Goal: Task Accomplishment & Management: Complete application form

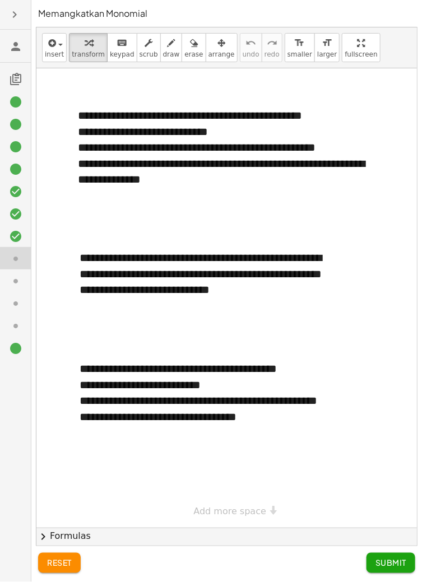
click at [15, 240] on icon at bounding box center [15, 236] width 13 height 13
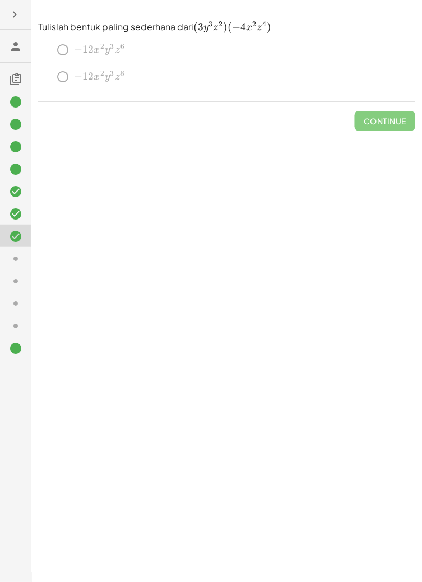
click at [17, 190] on icon at bounding box center [15, 191] width 13 height 13
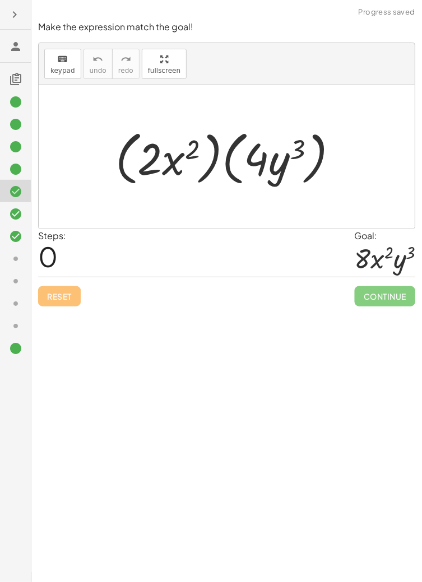
click at [11, 211] on icon at bounding box center [15, 213] width 13 height 13
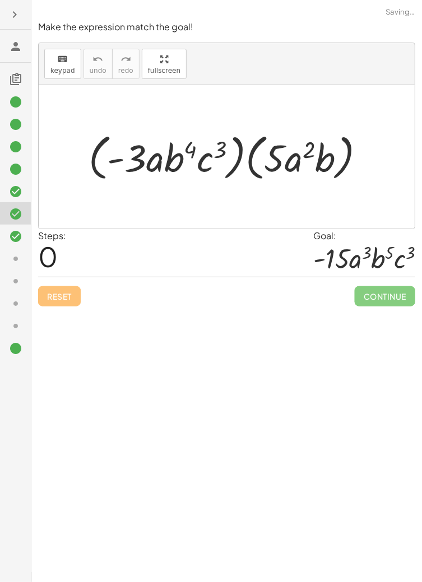
click at [17, 192] on icon at bounding box center [15, 191] width 13 height 13
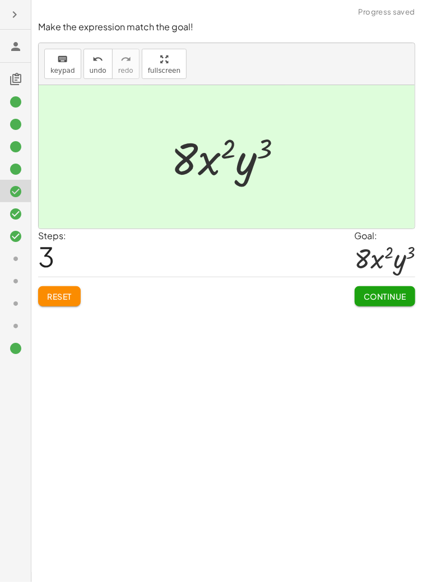
click at [382, 303] on button "Continue" at bounding box center [385, 296] width 61 height 20
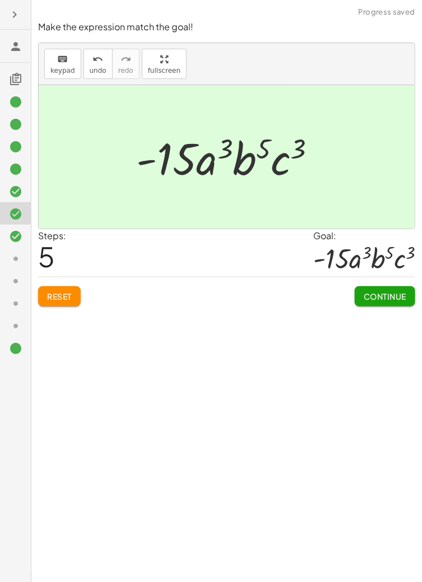
click at [390, 287] on button "Continue" at bounding box center [385, 296] width 61 height 20
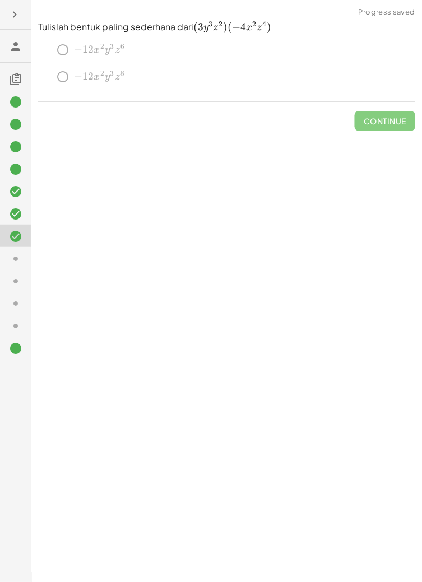
click at [66, 54] on div "﻿ − 12 x 2 y 3 z 6 -12x^2y^3z^6 − 12 x 2 y 3 z 6 ﻿" at bounding box center [226, 52] width 377 height 27
click at [58, 54] on div "﻿ − 12 x 2 y 3 z 6 -12x^2y^3z^6 − 12 x 2 y 3 z 6 ﻿" at bounding box center [226, 52] width 377 height 27
click at [64, 58] on div "﻿ − 12 x 2 y 3 z 6 -12x^2y^3z^6 − 12 x 2 y 3 z 6 ﻿" at bounding box center [226, 52] width 377 height 27
click at [389, 110] on span "Continue" at bounding box center [385, 116] width 61 height 29
click at [13, 259] on icon at bounding box center [15, 258] width 13 height 13
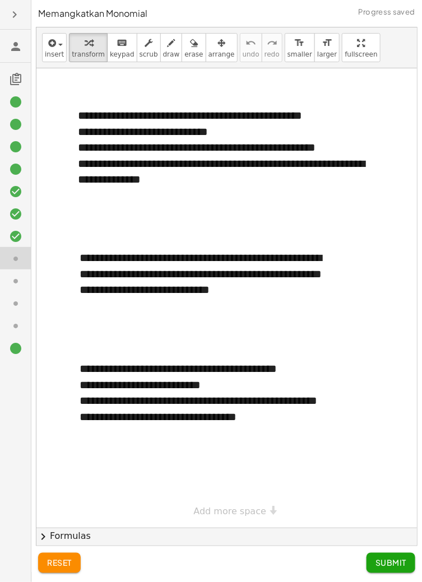
click at [18, 202] on div at bounding box center [15, 213] width 31 height 22
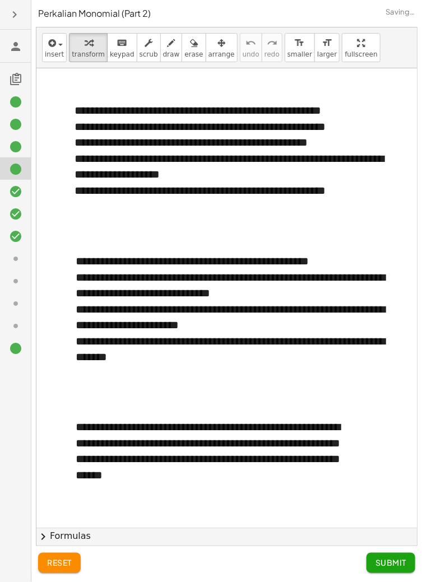
click at [15, 235] on icon at bounding box center [15, 236] width 13 height 13
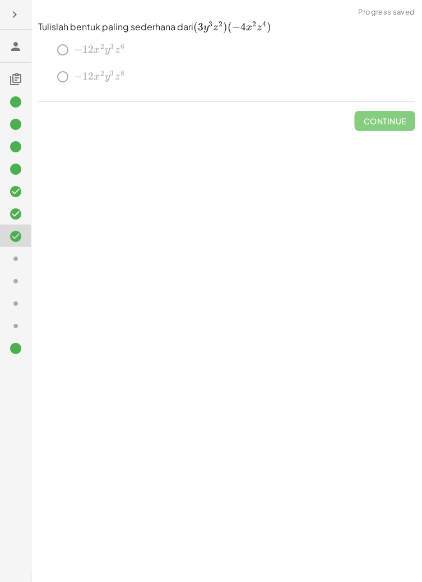
click at [2, 247] on div at bounding box center [15, 258] width 31 height 22
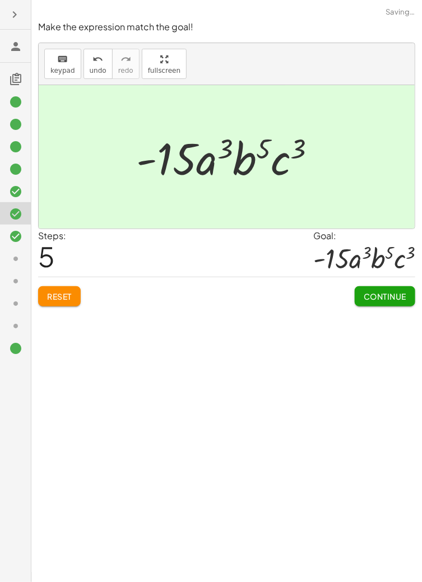
click at [17, 197] on icon at bounding box center [15, 191] width 13 height 13
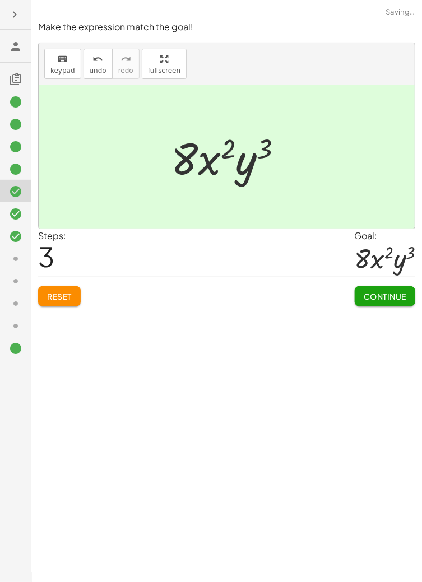
click at [11, 239] on icon at bounding box center [15, 236] width 13 height 13
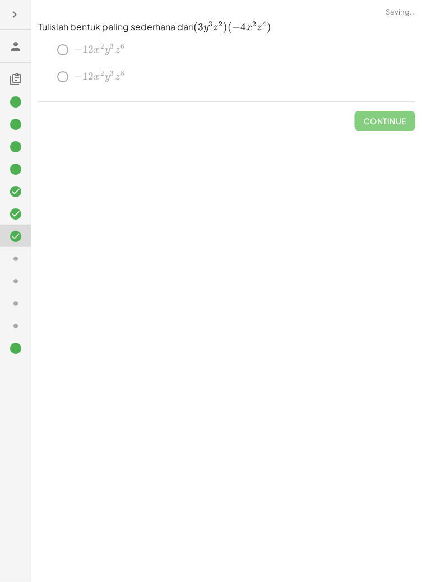
click at [74, 53] on div "﻿ − 12 x 2 y 3 z 6 -12x^2y^3z^6 − 12 x 2 y 3 z 6 ﻿" at bounding box center [226, 52] width 377 height 27
click at [17, 259] on icon at bounding box center [15, 258] width 13 height 13
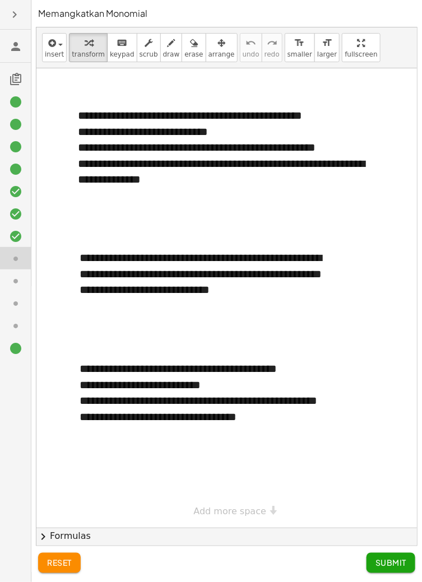
click at [22, 278] on div at bounding box center [20, 281] width 22 height 15
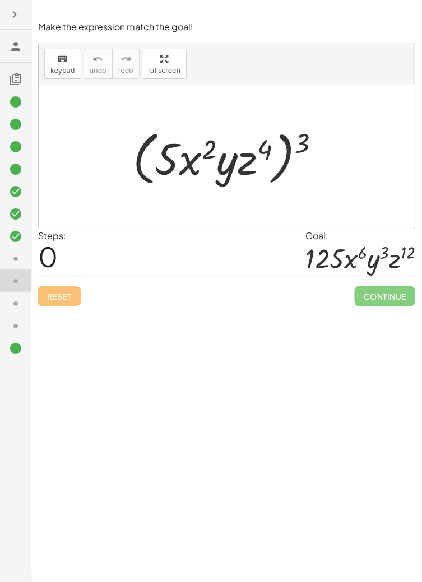
click at [15, 264] on icon at bounding box center [15, 258] width 13 height 13
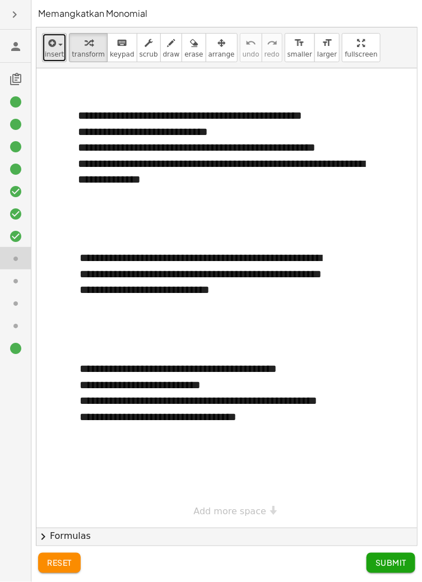
click at [49, 43] on icon "button" at bounding box center [51, 42] width 10 height 13
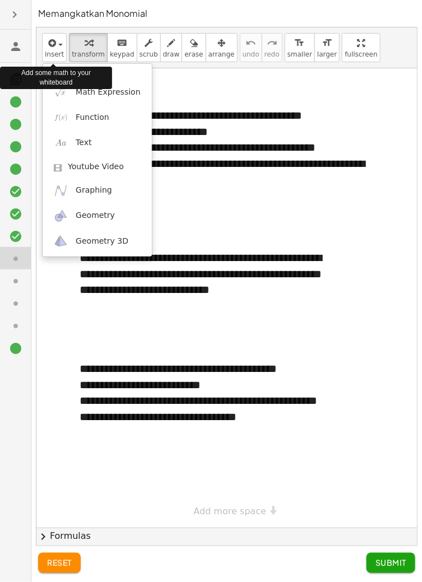
click at [359, 194] on div at bounding box center [211, 291] width 422 height 582
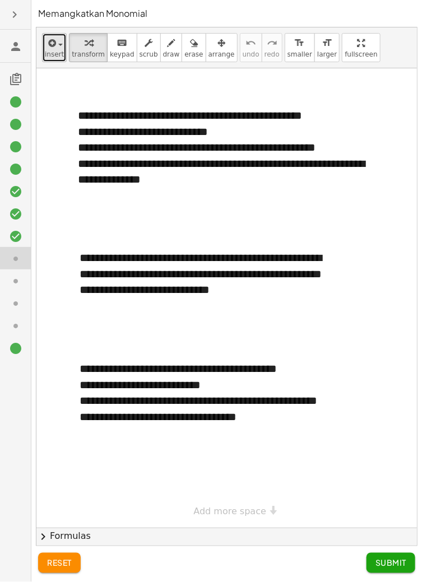
click at [57, 42] on span "button" at bounding box center [57, 44] width 2 height 8
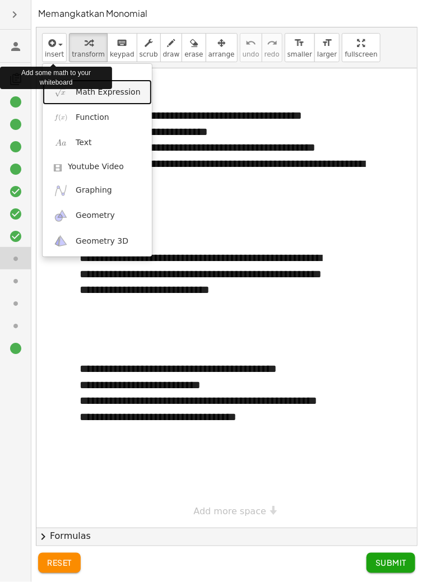
click at [77, 92] on span "Math Expression" at bounding box center [108, 92] width 64 height 11
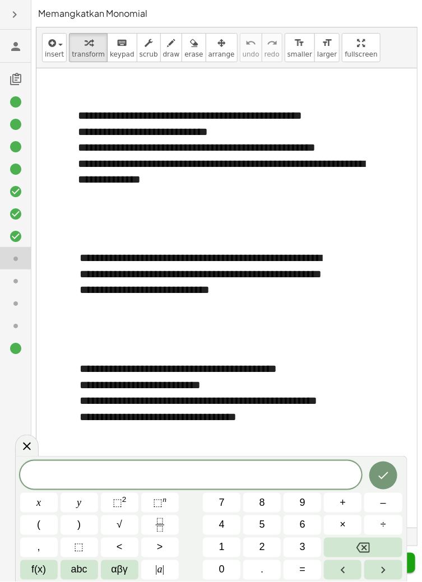
click at [269, 535] on button "5" at bounding box center [262, 525] width 38 height 20
click at [267, 535] on button "5" at bounding box center [262, 525] width 38 height 20
click at [240, 535] on button "4" at bounding box center [222, 525] width 38 height 20
click at [235, 513] on button "7" at bounding box center [222, 503] width 38 height 20
click at [258, 513] on button "8" at bounding box center [262, 503] width 38 height 20
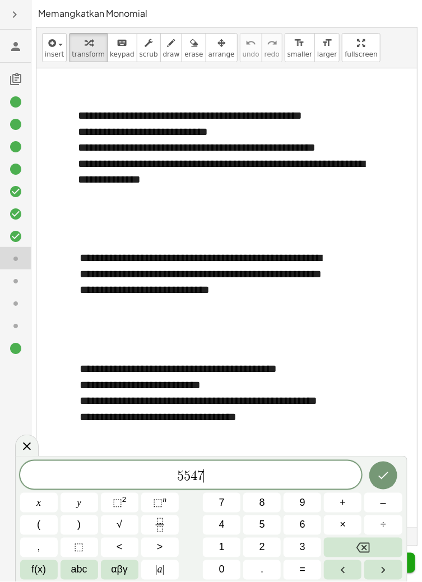
click at [272, 535] on button "5" at bounding box center [262, 525] width 38 height 20
click at [360, 555] on icon "Backspace" at bounding box center [362, 547] width 13 height 13
click at [362, 555] on icon "Backspace" at bounding box center [362, 547] width 13 height 13
click at [367, 555] on icon "Backspace" at bounding box center [362, 547] width 13 height 13
click at [369, 555] on icon "Backspace" at bounding box center [362, 547] width 13 height 13
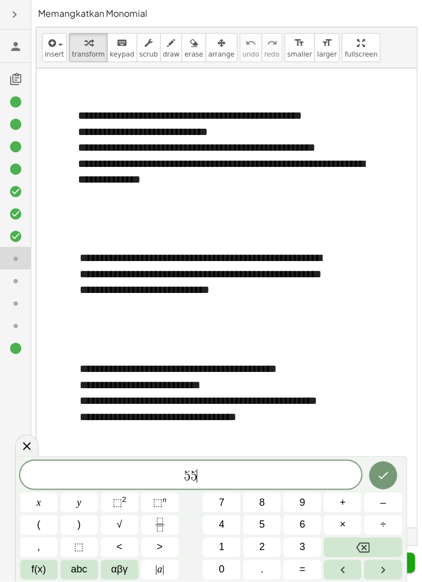
click at [371, 557] on button "Backspace" at bounding box center [363, 548] width 78 height 20
click at [373, 557] on button "Backspace" at bounding box center [363, 548] width 78 height 20
click at [87, 580] on button "abc" at bounding box center [80, 570] width 38 height 20
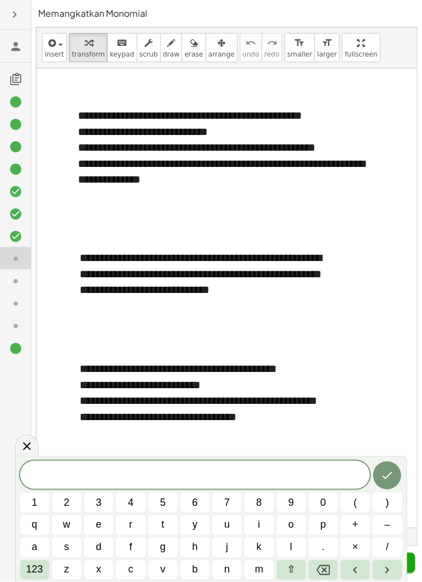
click at [357, 513] on button "(" at bounding box center [355, 503] width 29 height 20
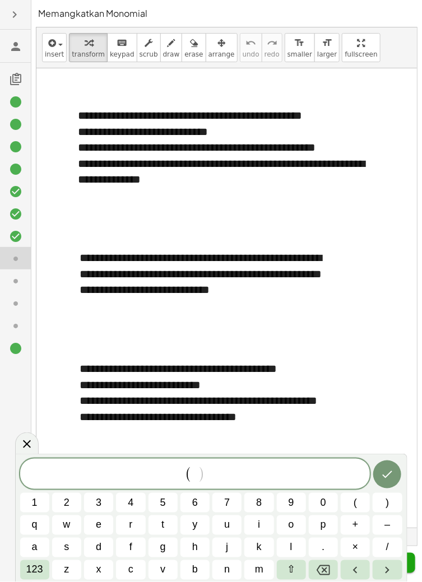
click at [233, 557] on button "j" at bounding box center [226, 548] width 29 height 20
click at [35, 578] on span "123" at bounding box center [34, 569] width 17 height 15
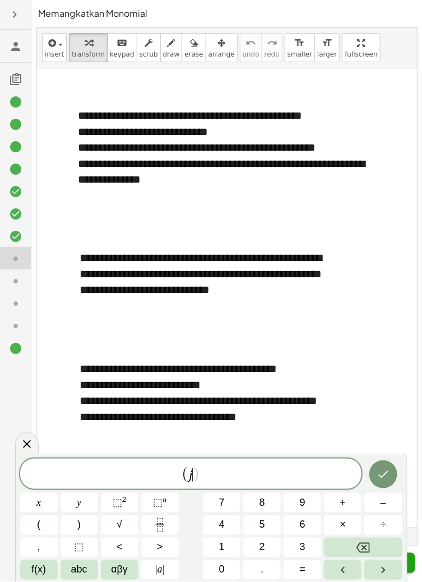
click at [119, 508] on span "⬚" at bounding box center [118, 502] width 10 height 11
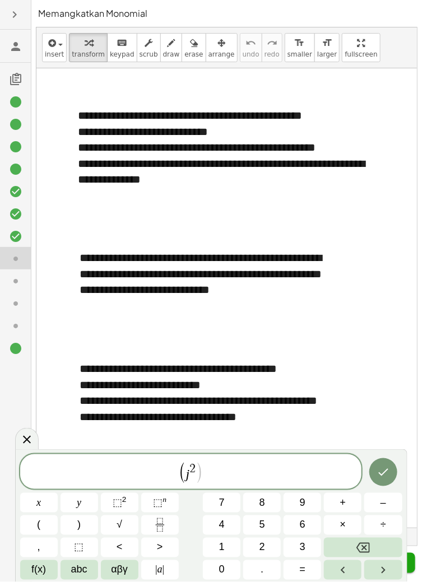
click at [392, 580] on button "Right arrow" at bounding box center [383, 570] width 38 height 20
click at [78, 533] on span ")" at bounding box center [78, 525] width 3 height 15
click at [159, 508] on span "⬚" at bounding box center [158, 502] width 10 height 11
click at [304, 555] on span "3" at bounding box center [303, 547] width 6 height 15
click at [387, 479] on icon "Done" at bounding box center [382, 472] width 13 height 13
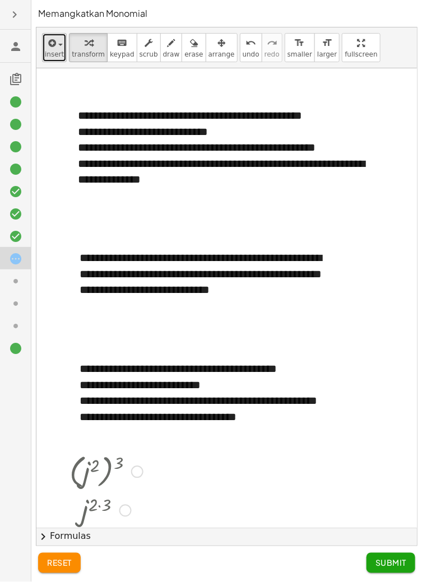
click at [52, 53] on span "insert" at bounding box center [54, 54] width 19 height 8
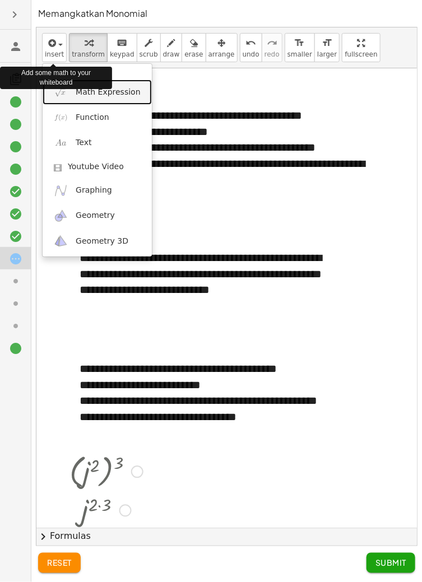
click at [124, 94] on span "Math Expression" at bounding box center [108, 92] width 64 height 11
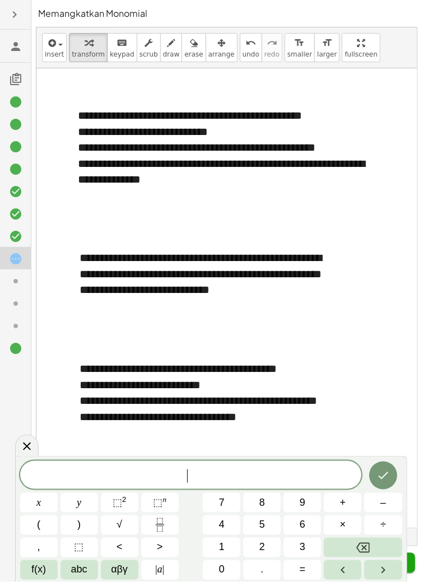
click at [263, 555] on span "2" at bounding box center [262, 547] width 6 height 15
click at [77, 578] on span "abc" at bounding box center [79, 569] width 16 height 15
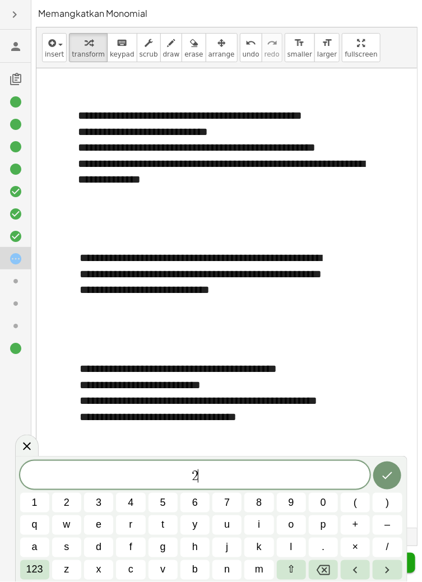
click at [231, 557] on button "j" at bounding box center [226, 548] width 29 height 20
click at [263, 557] on button "k" at bounding box center [258, 548] width 29 height 20
click at [296, 557] on button "l" at bounding box center [291, 548] width 29 height 20
click at [385, 513] on button ")" at bounding box center [387, 503] width 29 height 20
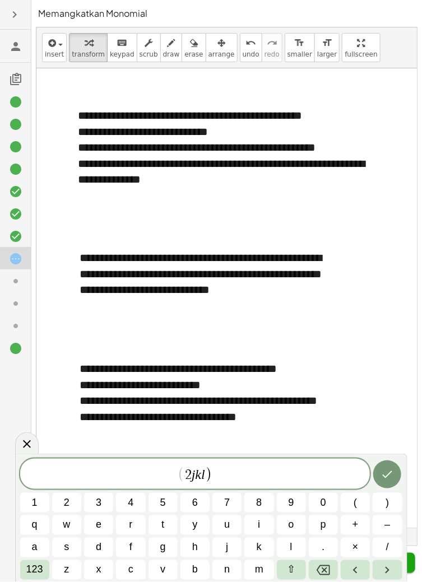
click at [175, 484] on span "( 2 j k l ) ​" at bounding box center [195, 475] width 350 height 18
click at [354, 510] on span "(" at bounding box center [355, 502] width 3 height 15
click at [259, 484] on span "​ ( 2 j k l )" at bounding box center [195, 475] width 350 height 18
click at [221, 484] on span "​ ( 2 j k l )" at bounding box center [195, 475] width 350 height 18
click at [36, 578] on span "123" at bounding box center [34, 569] width 17 height 15
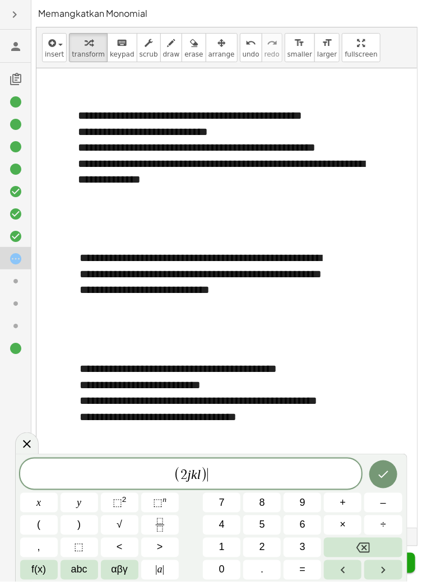
click at [162, 504] on sup "n" at bounding box center [164, 499] width 4 height 8
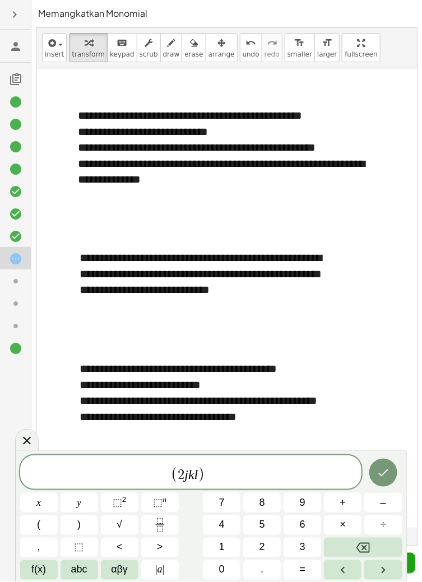
click at [300, 555] on span "3" at bounding box center [303, 547] width 6 height 15
click at [189, 482] on var "k" at bounding box center [191, 474] width 6 height 15
click at [121, 510] on span "⬚ 2" at bounding box center [120, 502] width 14 height 15
click at [200, 482] on var "l" at bounding box center [199, 474] width 4 height 15
click at [196, 482] on var "k" at bounding box center [194, 474] width 6 height 15
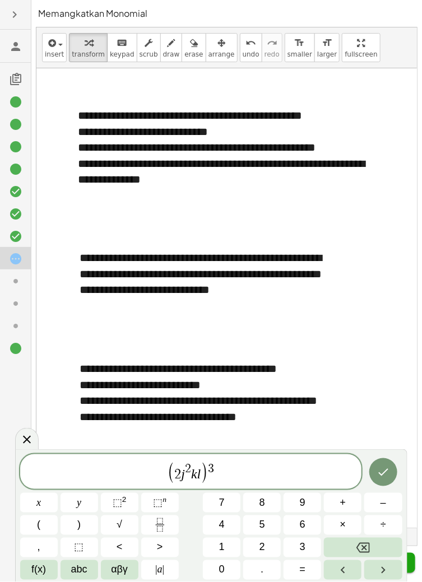
click at [163, 510] on span "⬚ n" at bounding box center [159, 502] width 13 height 15
click at [266, 535] on button "5" at bounding box center [262, 525] width 38 height 20
click at [202, 482] on var "l" at bounding box center [202, 474] width 4 height 15
click at [206, 484] on span ")" at bounding box center [207, 473] width 8 height 22
click at [161, 508] on span "⬚" at bounding box center [158, 502] width 10 height 11
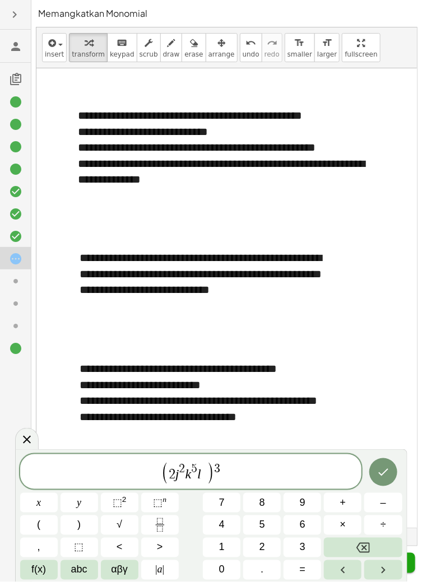
click at [215, 513] on button "7" at bounding box center [222, 503] width 38 height 20
click at [368, 555] on icon "Backspace" at bounding box center [362, 547] width 13 height 13
click at [220, 533] on span "4" at bounding box center [222, 525] width 6 height 15
click at [387, 479] on icon "Done" at bounding box center [382, 472] width 13 height 13
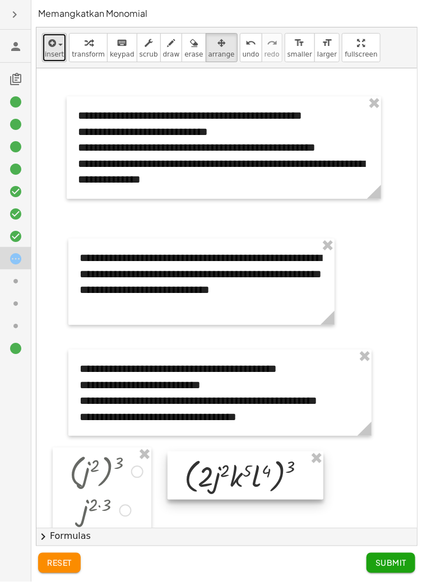
click at [52, 44] on icon "button" at bounding box center [51, 42] width 10 height 13
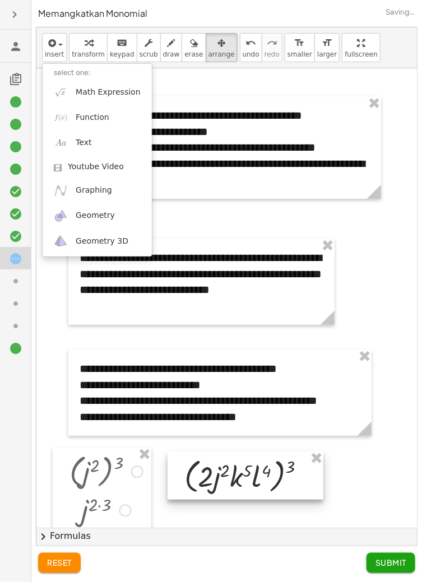
click at [87, 44] on div at bounding box center [211, 291] width 422 height 582
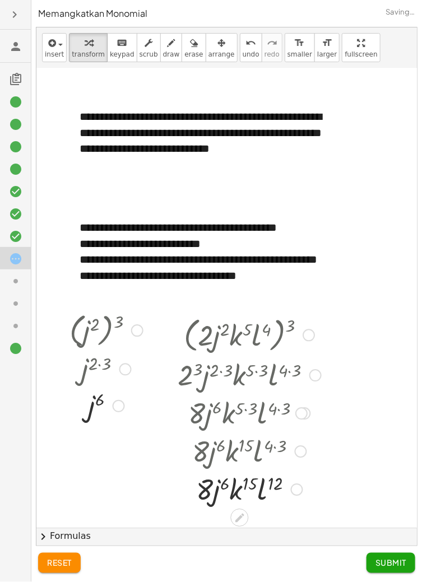
scroll to position [142, 0]
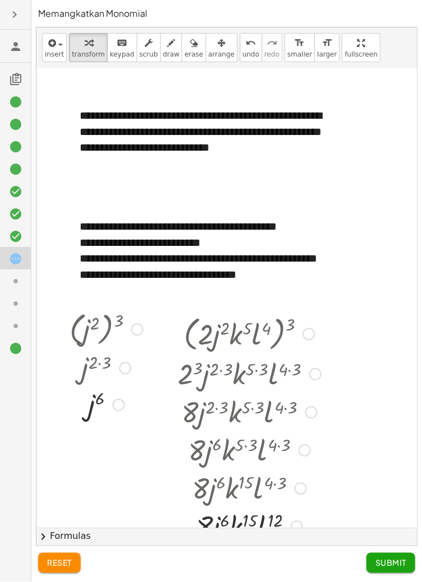
click at [10, 275] on icon at bounding box center [15, 281] width 13 height 13
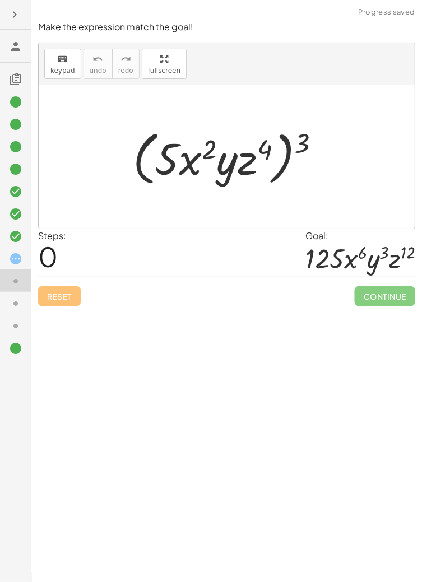
click at [7, 292] on div at bounding box center [15, 303] width 31 height 22
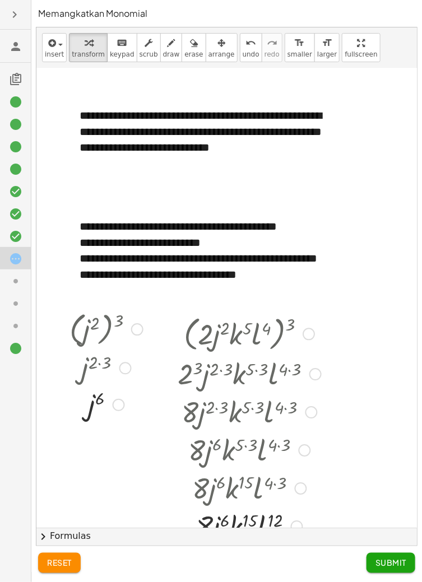
click at [387, 568] on span "Submit" at bounding box center [390, 563] width 31 height 10
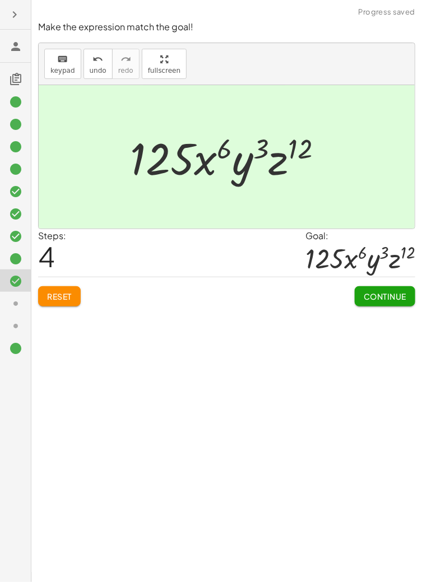
click at [383, 295] on span "Continue" at bounding box center [385, 296] width 43 height 10
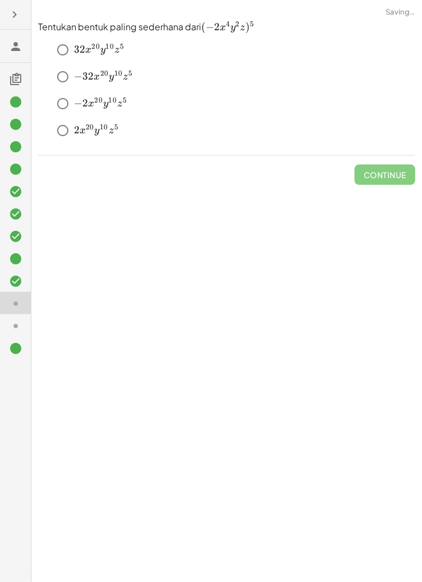
click at [18, 264] on icon at bounding box center [15, 258] width 13 height 13
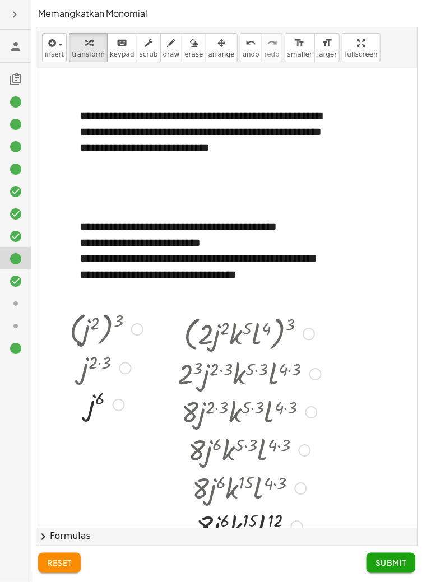
click at [380, 568] on span "Submit" at bounding box center [390, 563] width 31 height 10
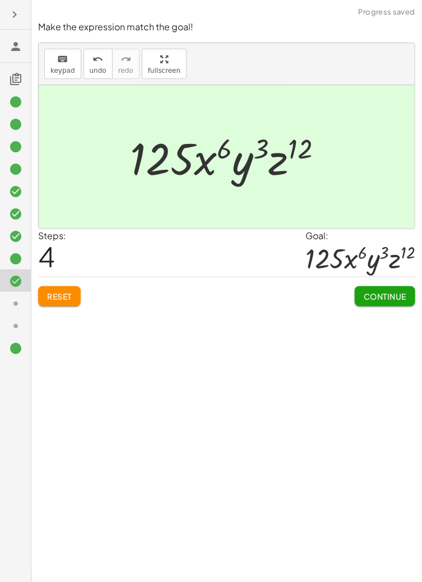
click at [380, 299] on span "Continue" at bounding box center [385, 296] width 43 height 10
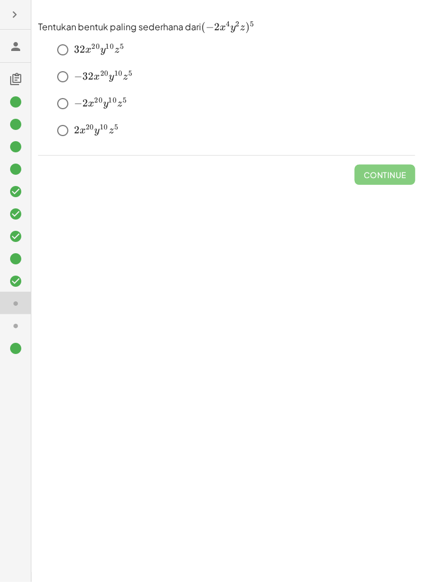
click at [13, 258] on icon at bounding box center [15, 258] width 13 height 13
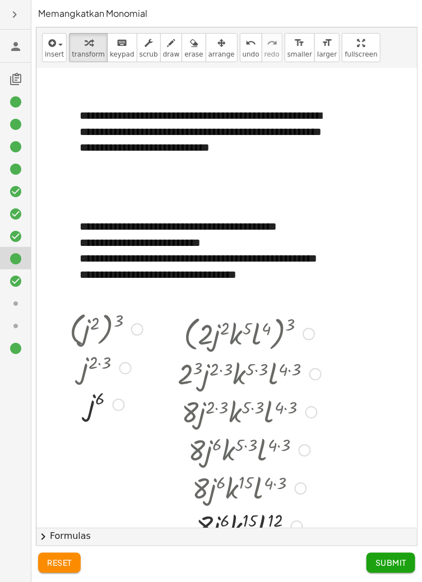
click at [10, 300] on icon at bounding box center [15, 303] width 13 height 13
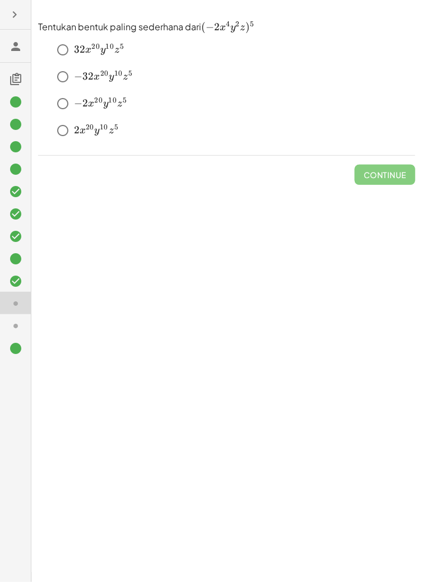
click at [13, 292] on div at bounding box center [15, 303] width 31 height 22
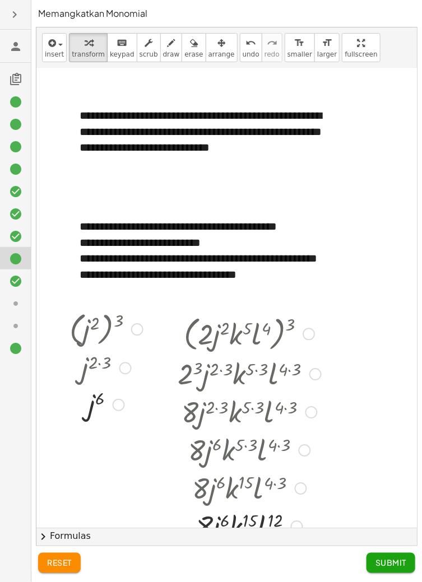
click at [17, 307] on icon at bounding box center [15, 303] width 13 height 13
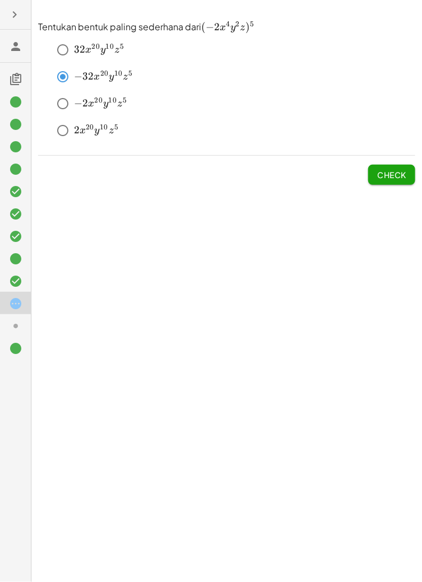
click at [388, 175] on span "Check" at bounding box center [391, 175] width 29 height 10
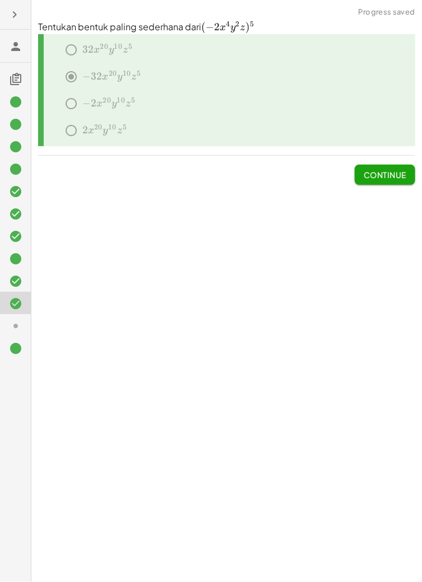
click at [13, 331] on icon at bounding box center [15, 325] width 13 height 13
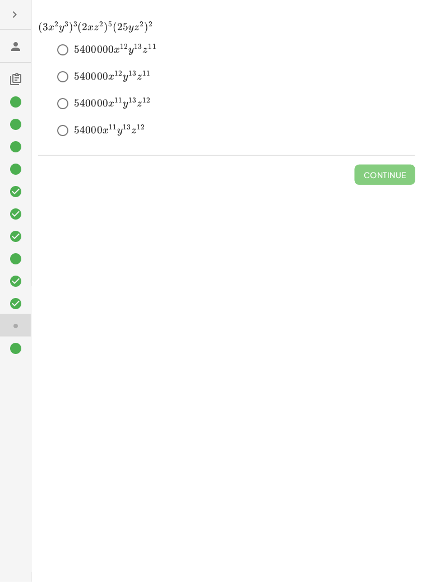
scroll to position [0, 0]
click at [382, 182] on button "Check" at bounding box center [391, 175] width 47 height 20
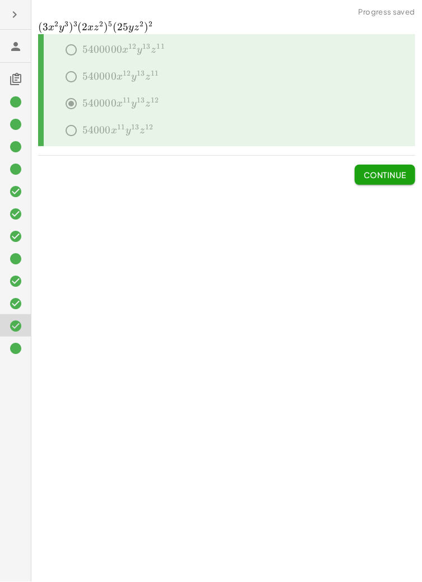
click at [393, 184] on button "Continue" at bounding box center [385, 175] width 61 height 20
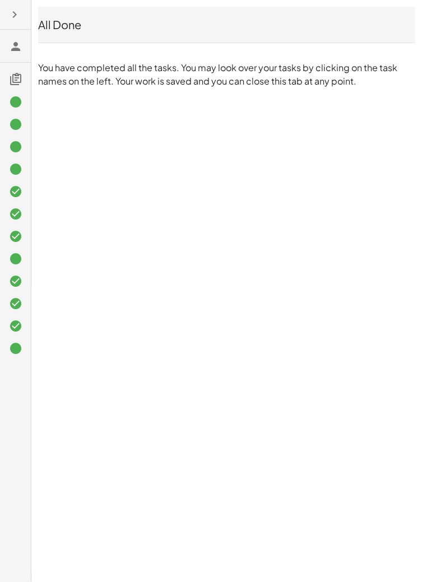
click at [15, 328] on icon at bounding box center [15, 325] width 13 height 13
click at [29, 323] on div at bounding box center [20, 326] width 22 height 15
click at [13, 327] on icon at bounding box center [15, 325] width 13 height 13
click at [8, 337] on div at bounding box center [15, 348] width 31 height 22
click at [20, 332] on icon at bounding box center [15, 325] width 13 height 13
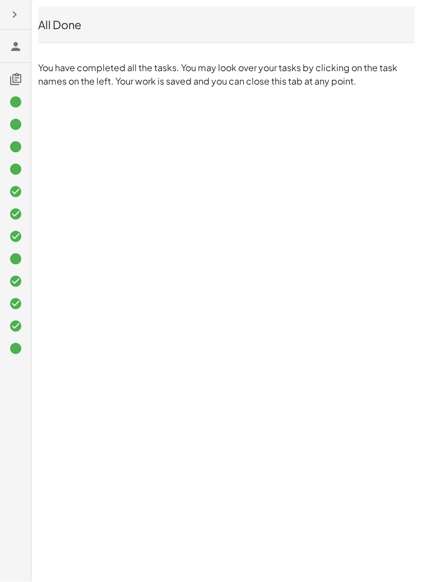
click at [22, 346] on icon at bounding box center [15, 348] width 13 height 13
click at [14, 331] on icon at bounding box center [15, 325] width 13 height 13
click at [21, 324] on icon at bounding box center [15, 325] width 13 height 13
click at [17, 325] on icon at bounding box center [15, 325] width 13 height 13
click at [22, 328] on div at bounding box center [20, 326] width 22 height 15
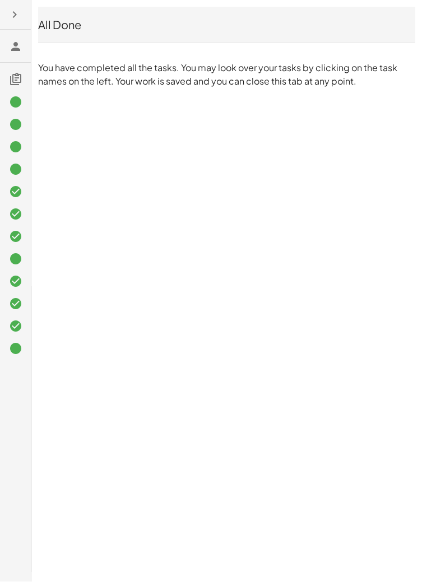
click at [25, 327] on div at bounding box center [20, 326] width 22 height 15
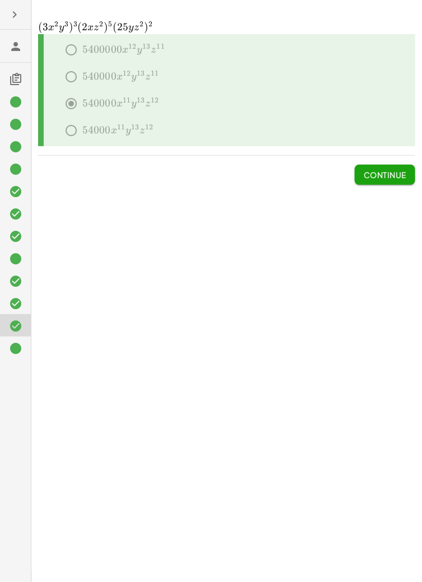
click at [19, 124] on icon at bounding box center [15, 124] width 13 height 13
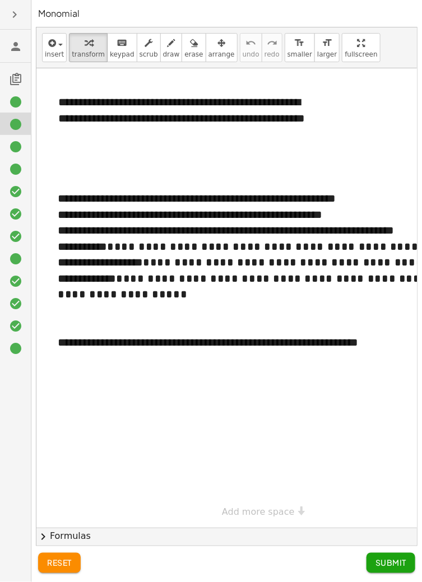
click at [16, 143] on icon at bounding box center [15, 146] width 13 height 13
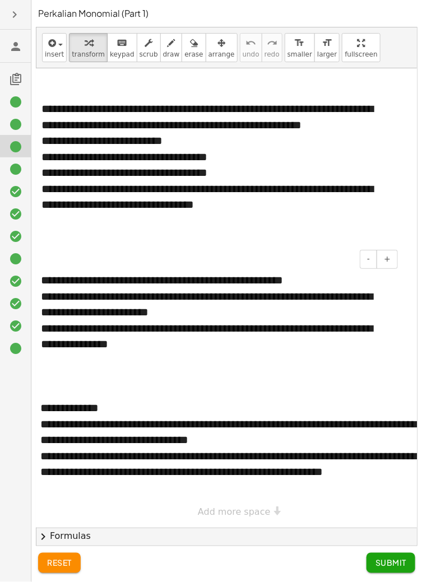
scroll to position [0, 34]
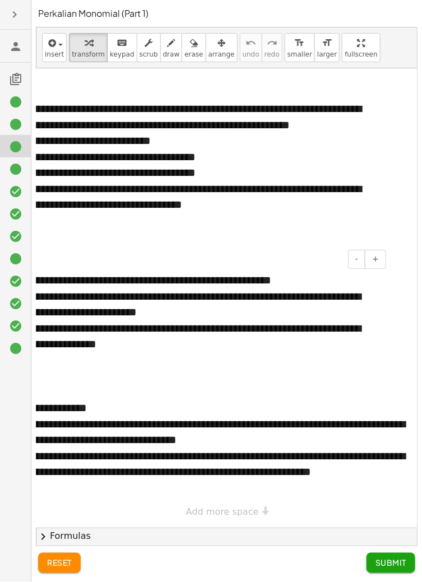
click at [17, 130] on icon at bounding box center [15, 124] width 13 height 13
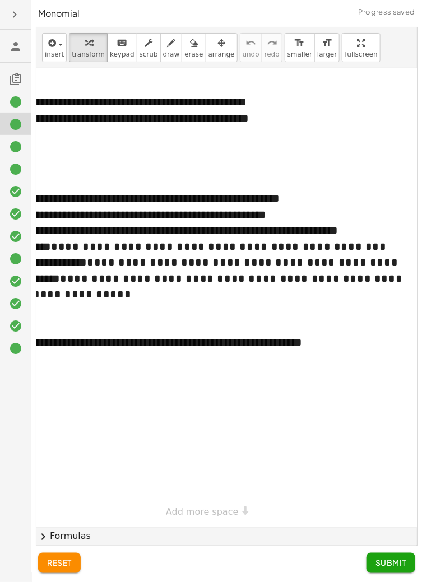
scroll to position [0, 18]
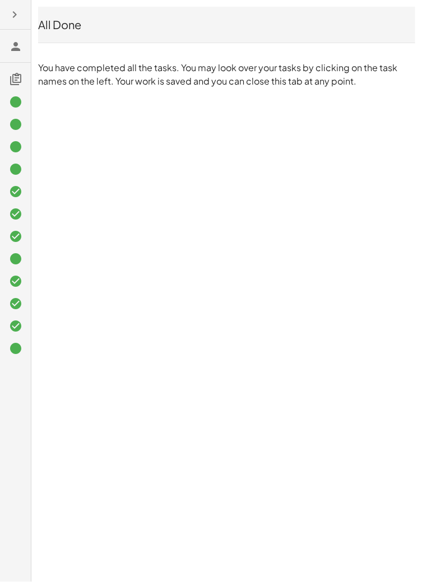
click at [11, 103] on icon at bounding box center [15, 101] width 13 height 13
click at [13, 106] on icon at bounding box center [15, 101] width 13 height 13
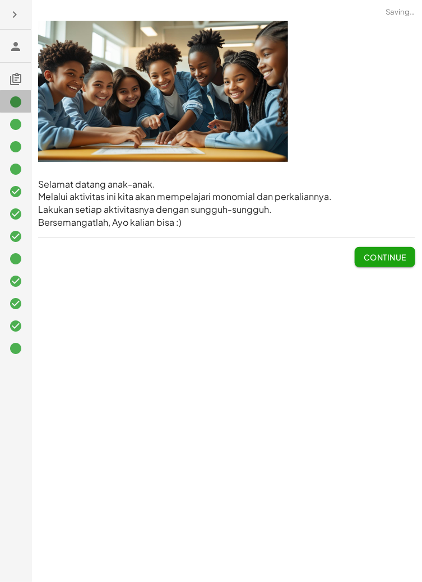
click at [14, 125] on icon at bounding box center [15, 124] width 13 height 13
click at [22, 129] on div at bounding box center [20, 124] width 22 height 15
click at [16, 125] on icon at bounding box center [15, 124] width 13 height 13
click at [19, 157] on div at bounding box center [15, 168] width 31 height 22
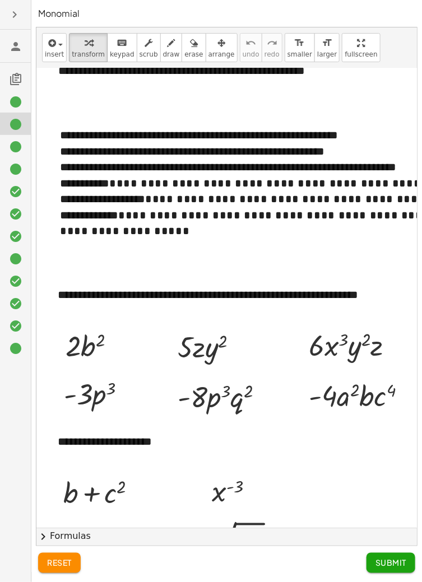
scroll to position [48, 0]
click at [17, 151] on icon at bounding box center [15, 146] width 13 height 13
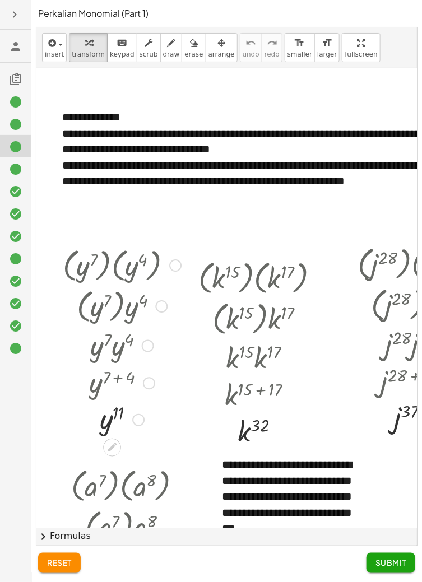
scroll to position [291, 0]
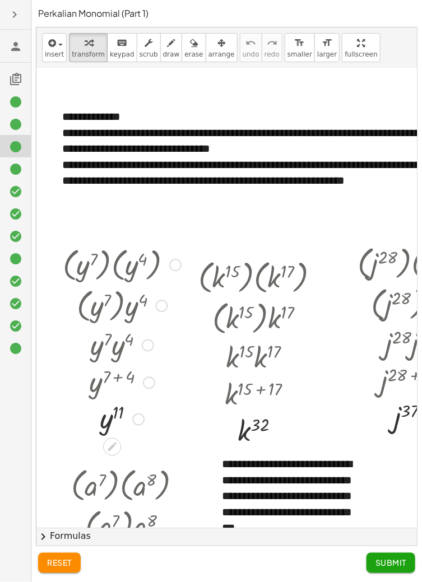
click at [20, 202] on div at bounding box center [15, 213] width 31 height 22
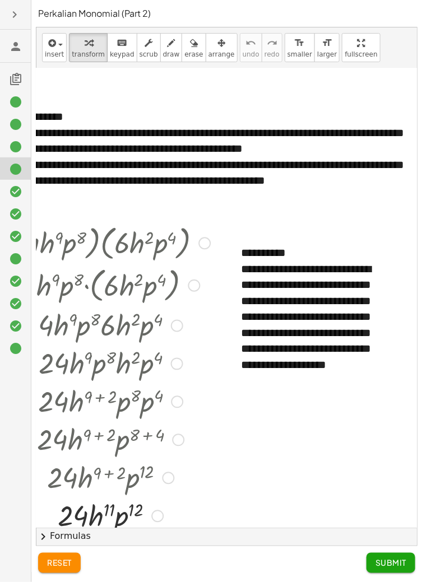
scroll to position [345, 71]
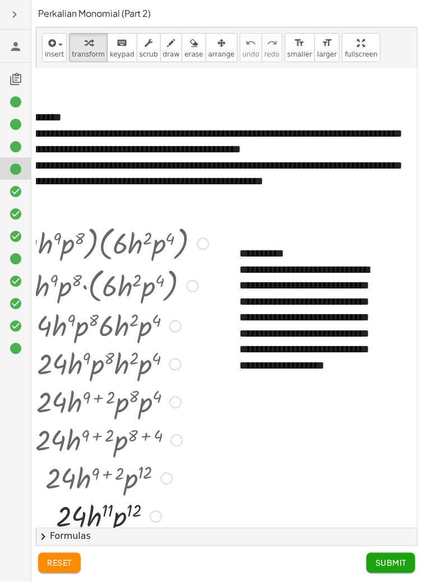
click at [398, 568] on span "Submit" at bounding box center [390, 563] width 31 height 10
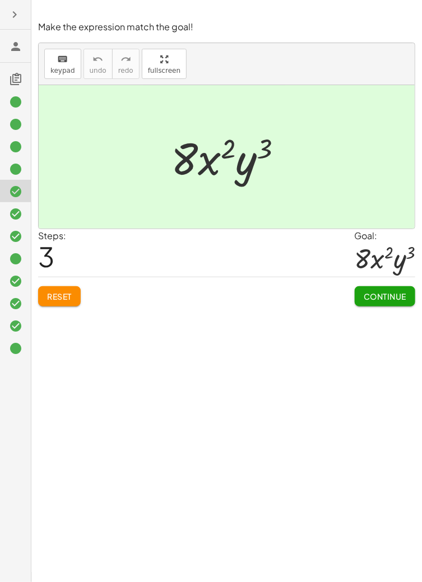
click at [15, 292] on div at bounding box center [15, 303] width 31 height 22
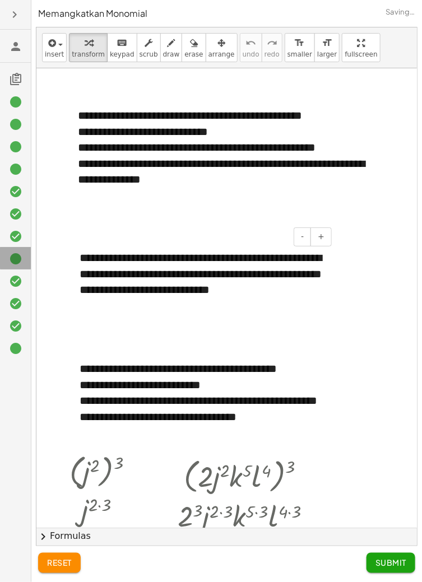
click at [22, 256] on div at bounding box center [20, 259] width 22 height 15
click at [308, 234] on button "-" at bounding box center [302, 236] width 17 height 19
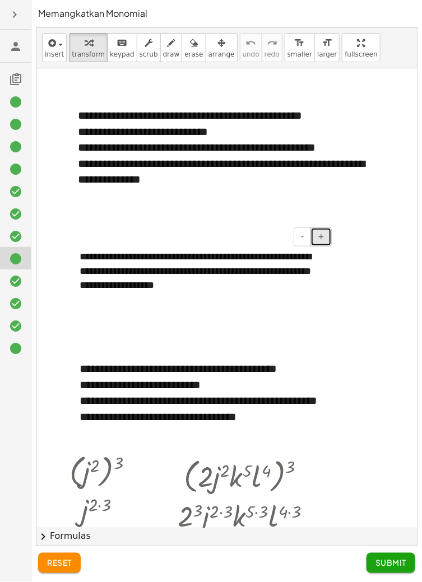
click at [325, 239] on button "+" at bounding box center [320, 236] width 21 height 19
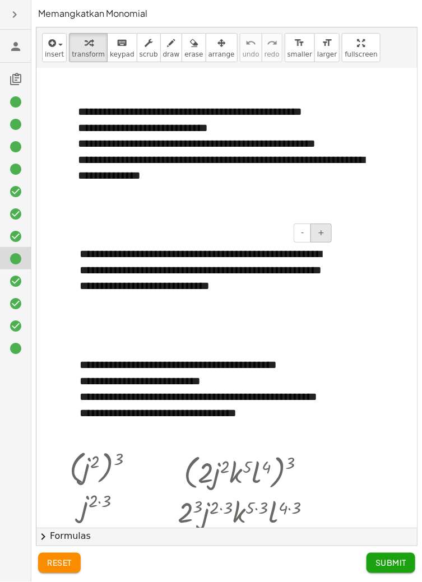
scroll to position [0, 0]
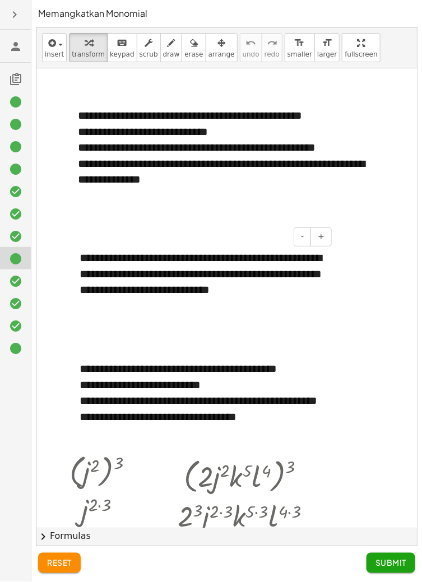
click at [18, 131] on icon at bounding box center [15, 124] width 13 height 13
